Goal: Transaction & Acquisition: Purchase product/service

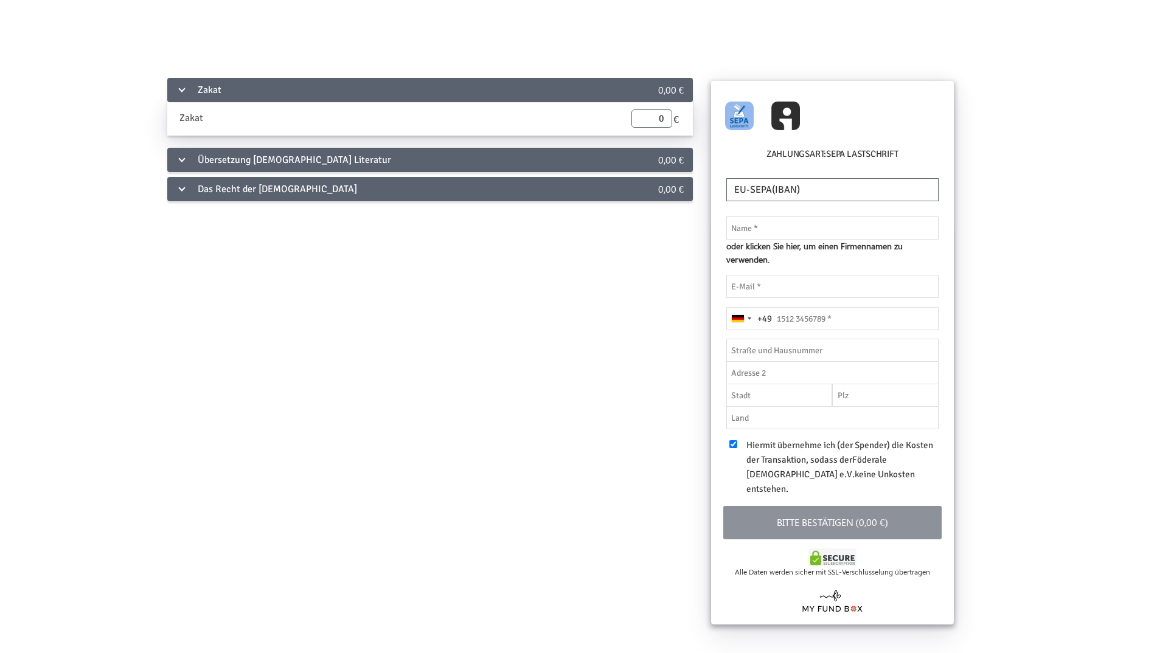
click at [301, 190] on div "Das Recht der [DEMOGRAPHIC_DATA]" at bounding box center [391, 189] width 448 height 24
click at [261, 189] on div "Das Recht der [DEMOGRAPHIC_DATA]" at bounding box center [391, 189] width 448 height 24
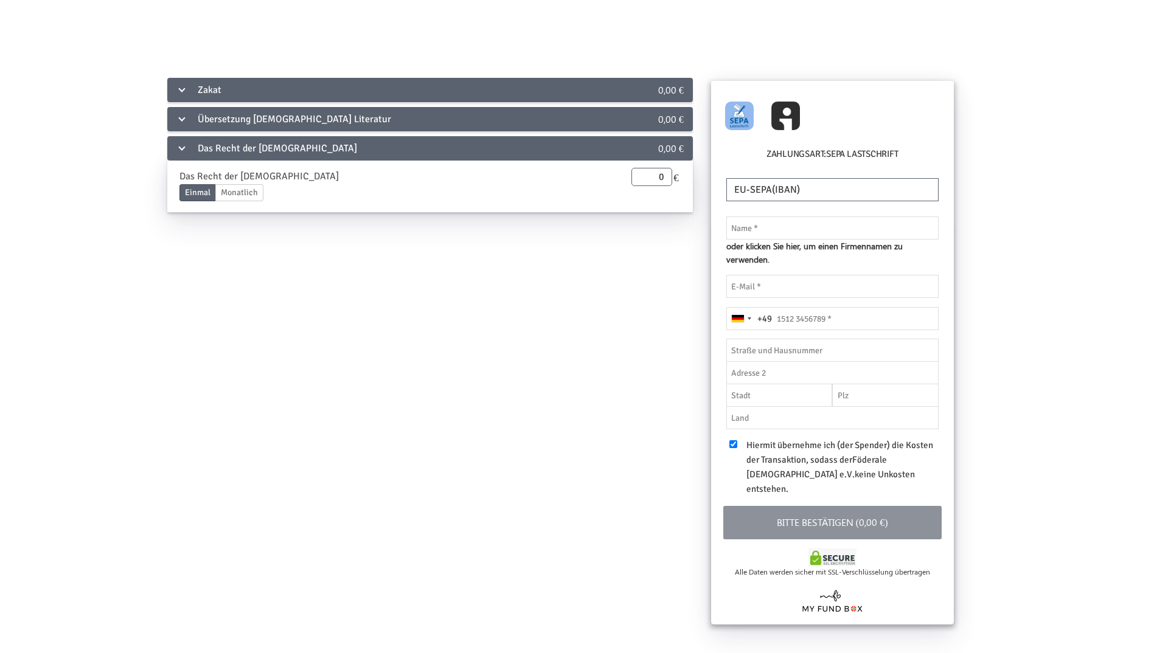
click at [194, 155] on div "Das Recht der [DEMOGRAPHIC_DATA]" at bounding box center [391, 148] width 448 height 24
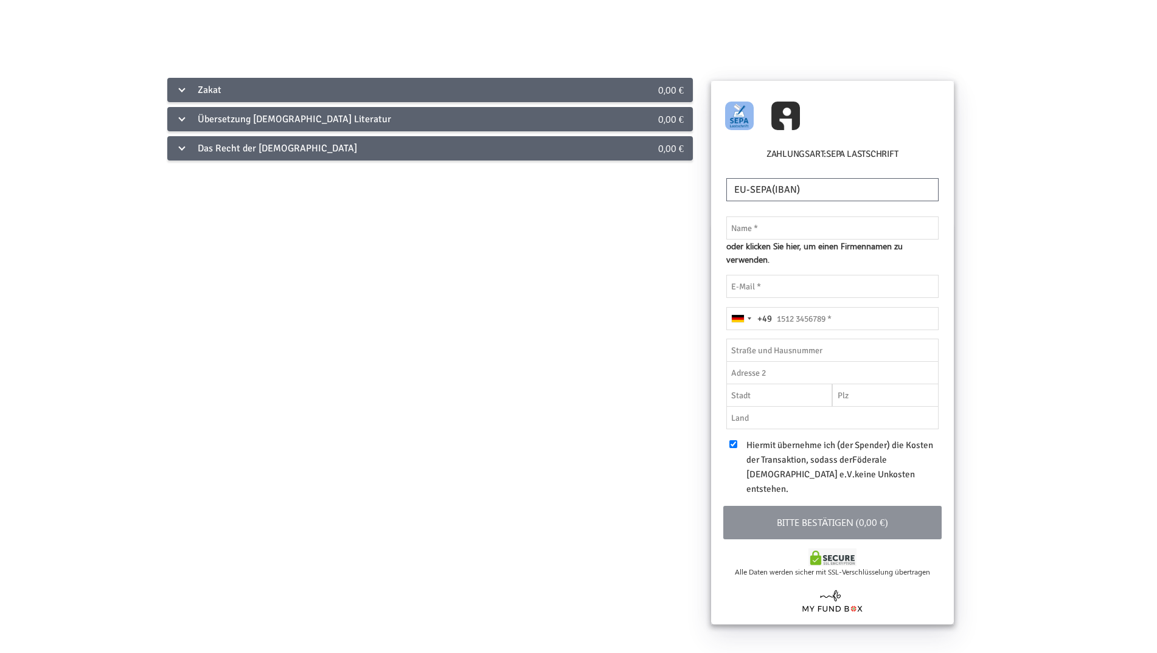
click at [220, 97] on div "Zakat" at bounding box center [391, 90] width 448 height 24
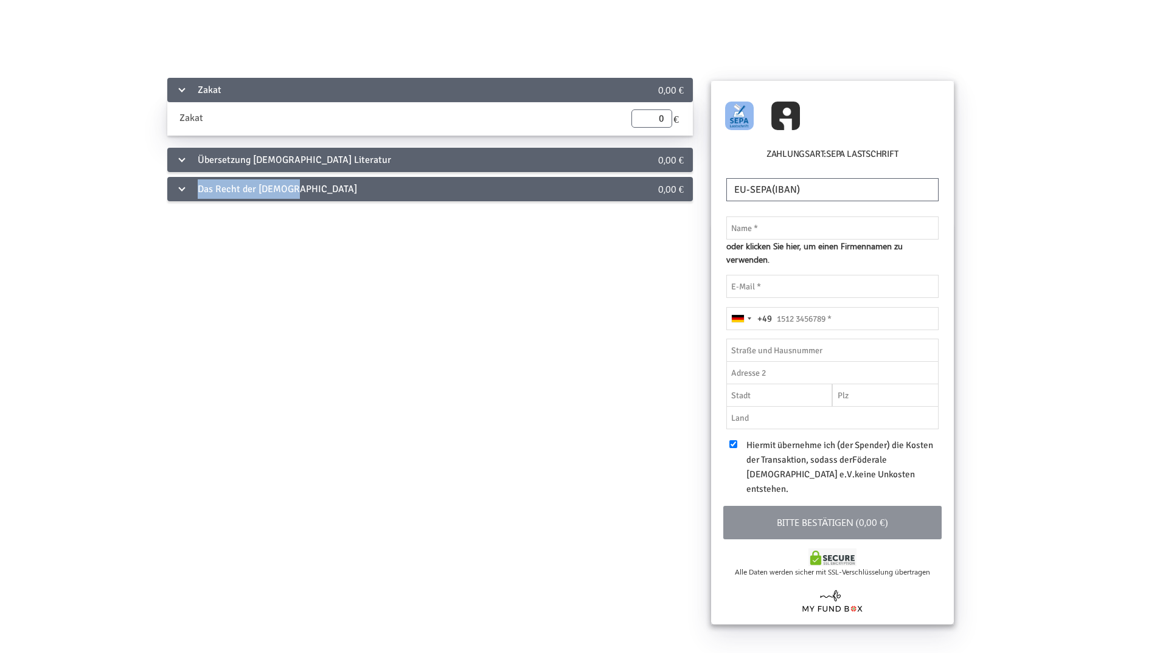
drag, startPoint x: 184, startPoint y: 187, endPoint x: 311, endPoint y: 187, distance: 126.5
click at [311, 187] on div "Das Recht der [DEMOGRAPHIC_DATA]" at bounding box center [391, 189] width 448 height 24
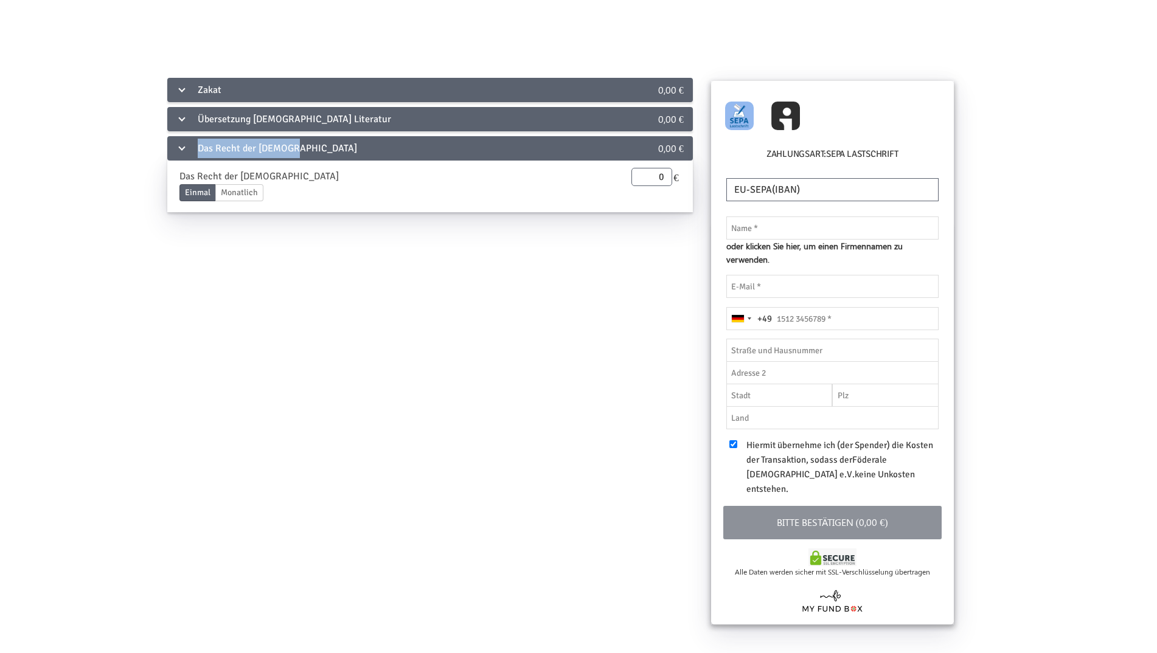
copy div "Das Recht der [DEMOGRAPHIC_DATA]"
click at [228, 116] on div "Übersetzung [DEMOGRAPHIC_DATA] Literatur" at bounding box center [391, 119] width 448 height 24
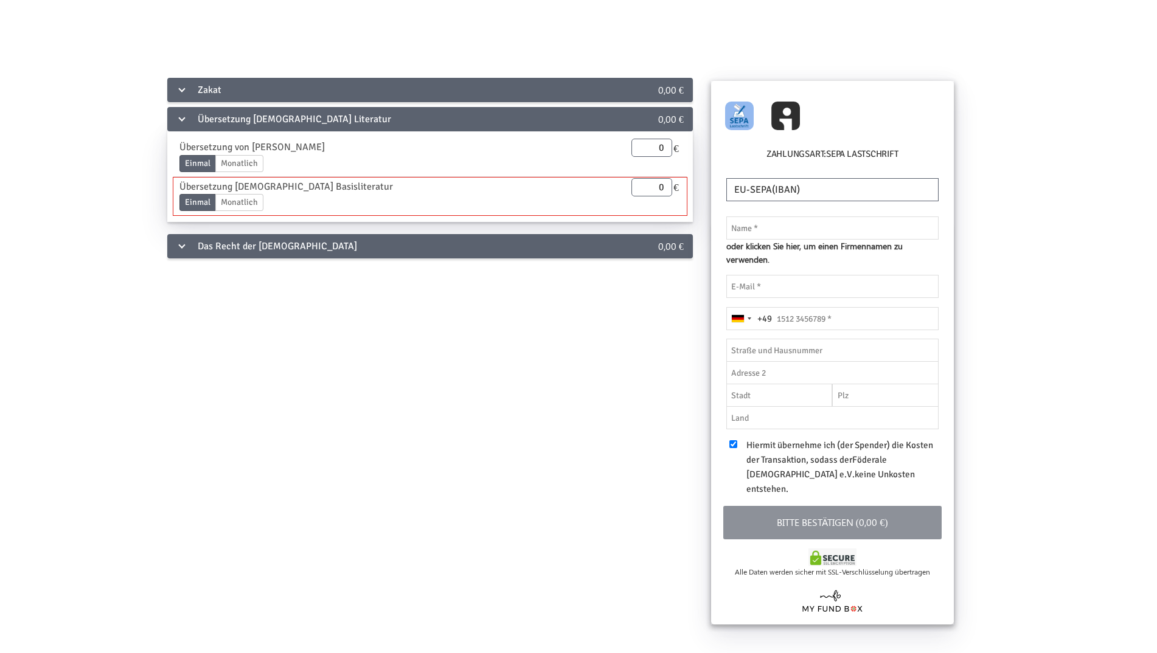
click at [206, 232] on div "Einmal Monatlich" at bounding box center [379, 216] width 401 height 44
click at [234, 240] on div "Das Recht der [DEMOGRAPHIC_DATA]" at bounding box center [391, 246] width 448 height 24
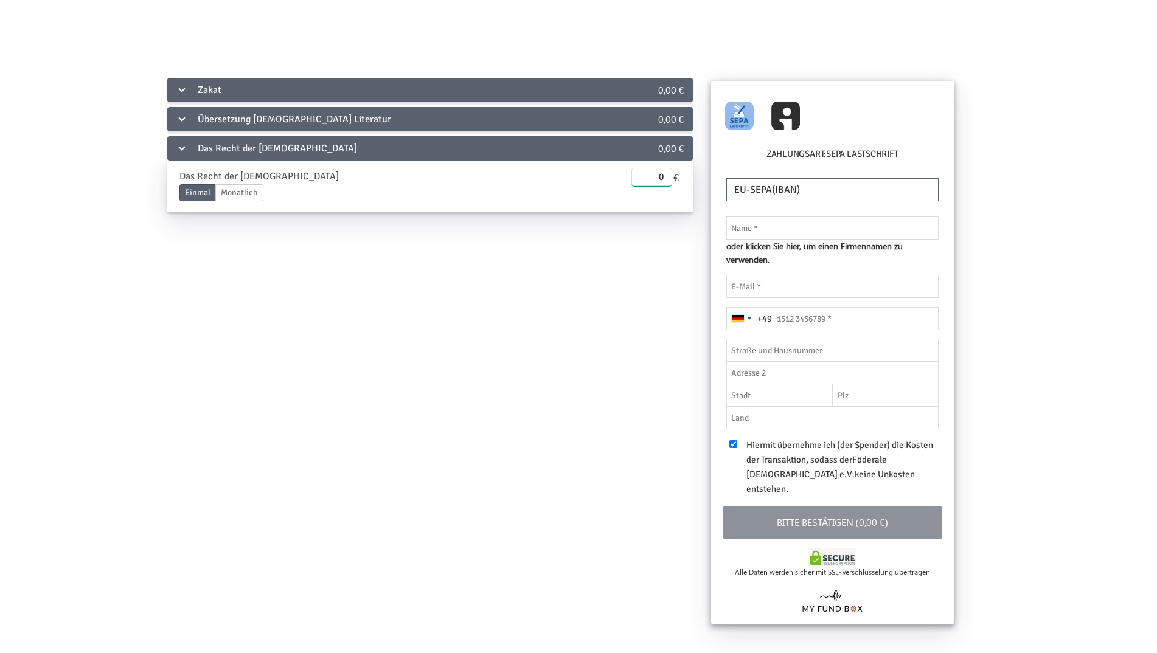
click at [658, 180] on input "0" at bounding box center [651, 177] width 41 height 18
click at [656, 188] on div "Das Recht der [DEMOGRAPHIC_DATA] Einmal Monatlich Enddatum [DATE] Bitte gib ein…" at bounding box center [429, 186] width 513 height 38
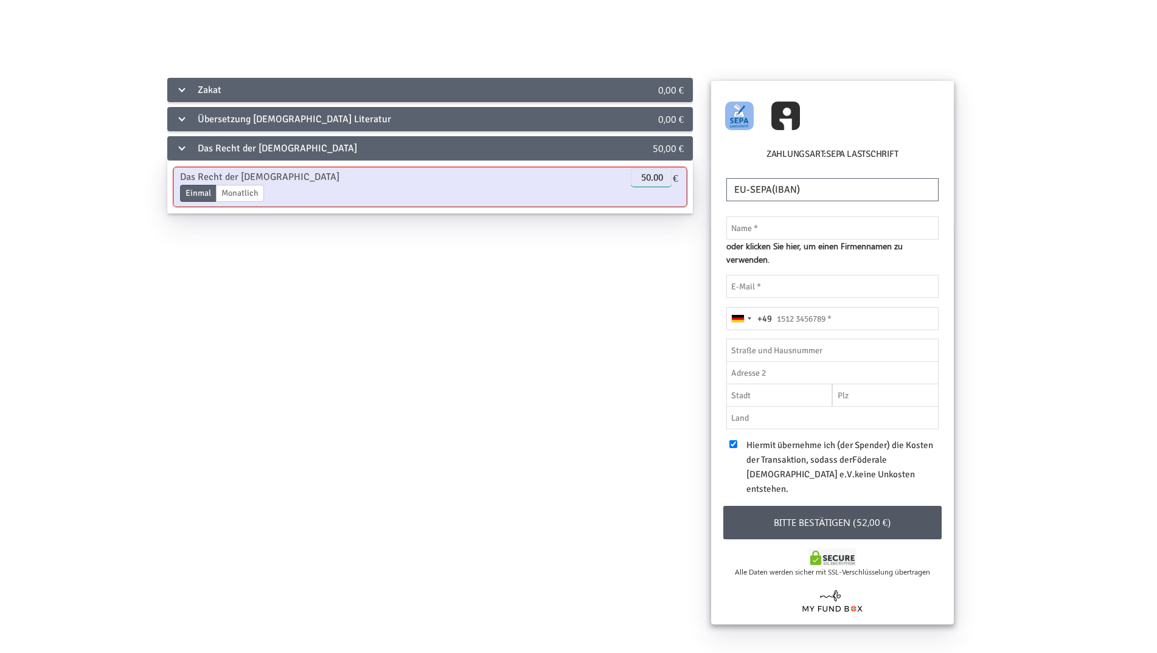
click at [656, 184] on input "50.00" at bounding box center [651, 177] width 41 height 18
type input "0.00"
click at [523, 344] on div "Zakat 0,00 € Zakat Enddatum [DATE] Bitte gib ein korrektes Datum an 0 € Überset…" at bounding box center [579, 353] width 1088 height 555
